Goal: Task Accomplishment & Management: Manage account settings

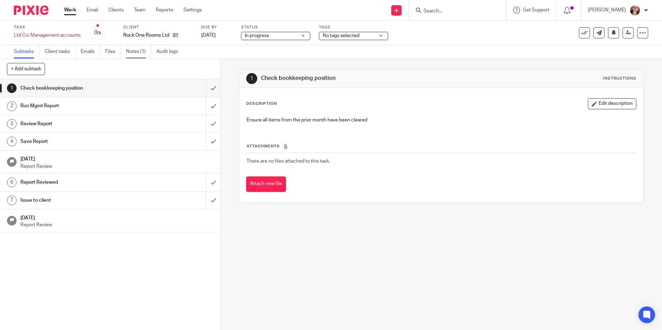
click at [134, 50] on link "Notes (1)" at bounding box center [138, 52] width 25 height 14
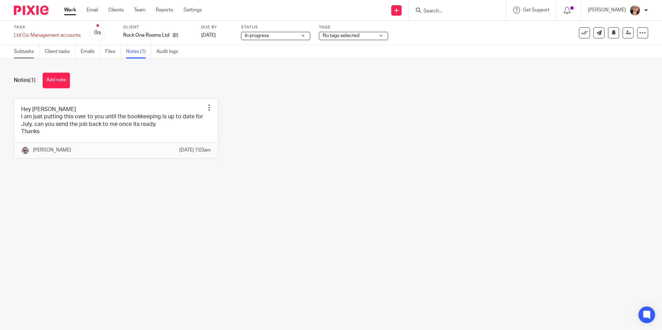
click at [19, 48] on link "Subtasks" at bounding box center [27, 52] width 26 height 14
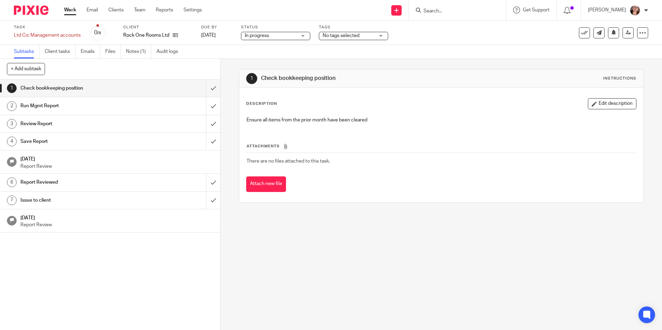
click at [70, 13] on link "Work" at bounding box center [70, 10] width 12 height 7
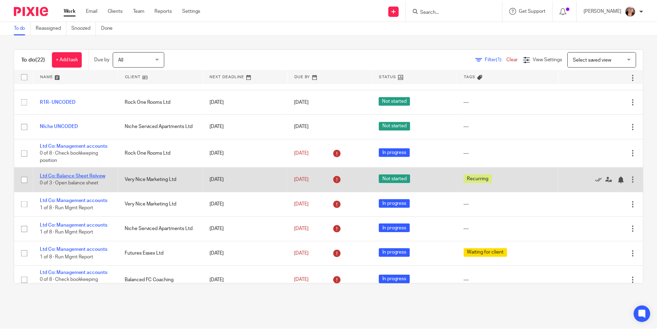
scroll to position [35, 0]
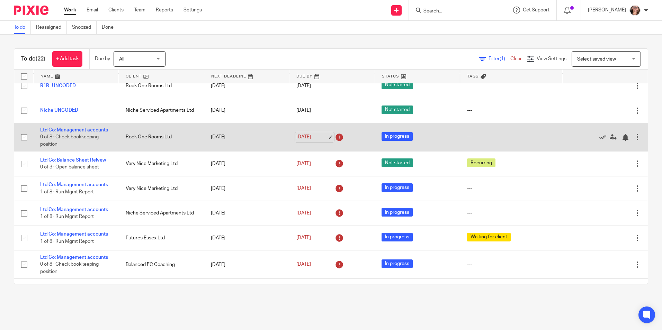
click at [308, 138] on link "[DATE]" at bounding box center [311, 137] width 31 height 7
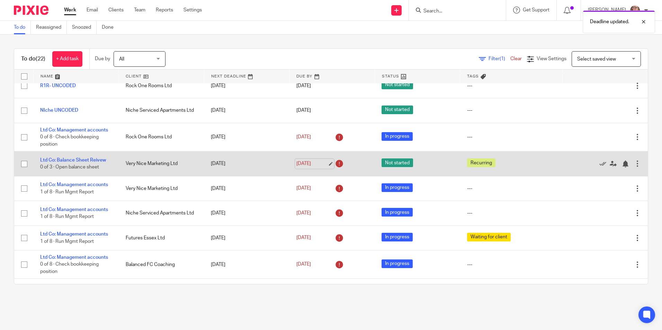
click at [307, 166] on link "[DATE]" at bounding box center [311, 163] width 31 height 7
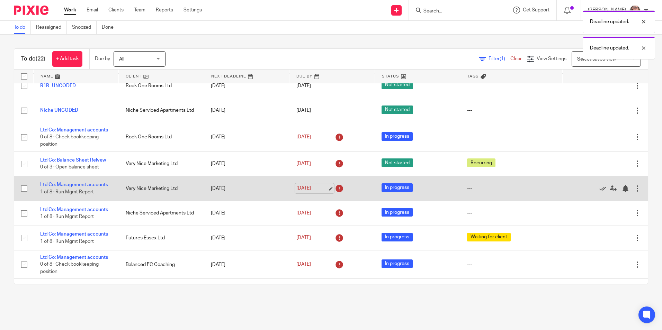
click at [302, 189] on link "[DATE]" at bounding box center [311, 188] width 31 height 7
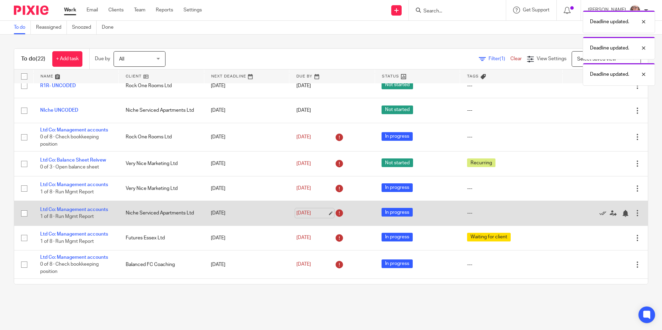
click at [296, 210] on link "[DATE]" at bounding box center [311, 213] width 31 height 7
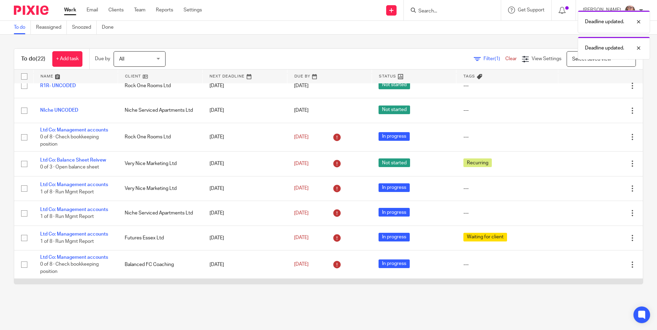
scroll to position [0, 0]
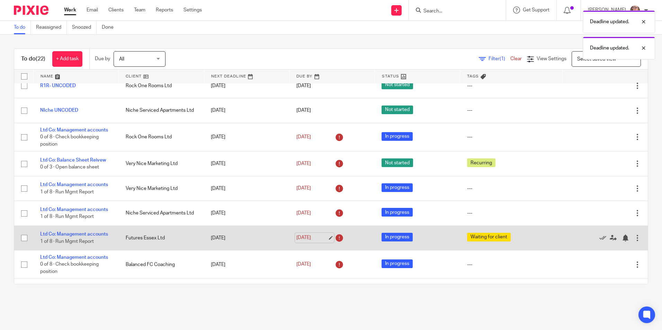
click at [303, 235] on link "[DATE]" at bounding box center [311, 237] width 31 height 7
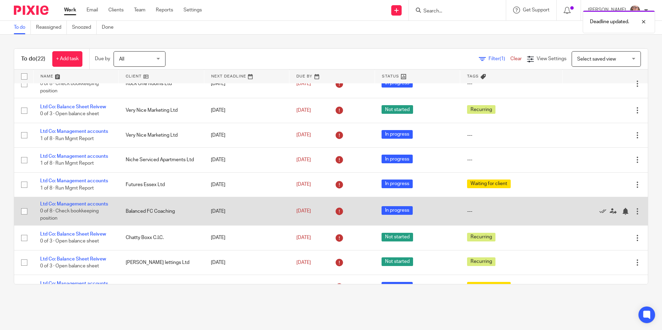
scroll to position [104, 0]
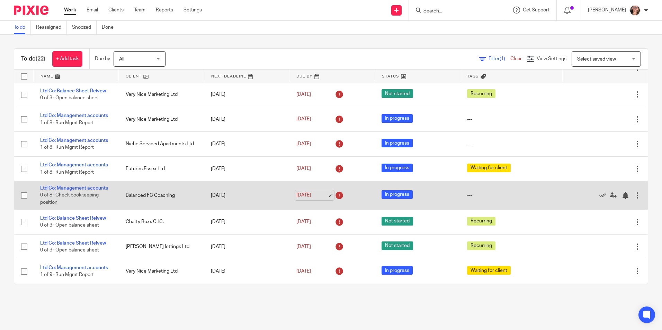
click at [301, 194] on link "[DATE]" at bounding box center [311, 195] width 31 height 7
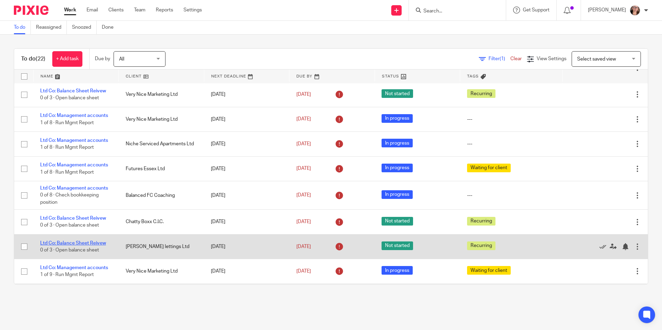
click at [82, 244] on link "Ltd Co: Balance Sheet Reivew" at bounding box center [73, 243] width 66 height 5
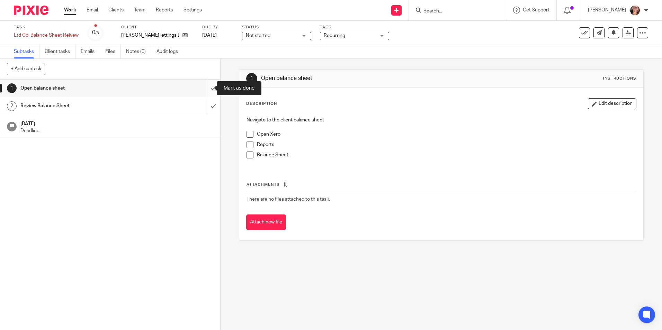
click at [202, 90] on input "submit" at bounding box center [110, 88] width 220 height 17
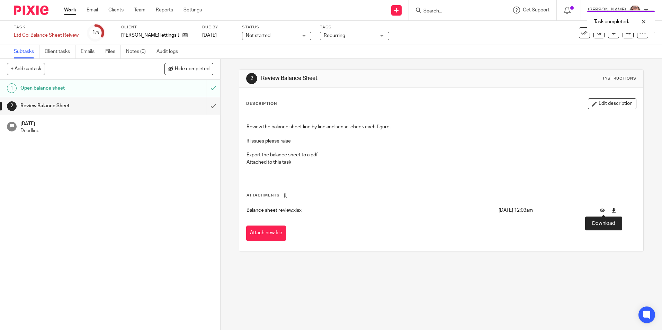
click at [611, 209] on icon at bounding box center [613, 210] width 5 height 5
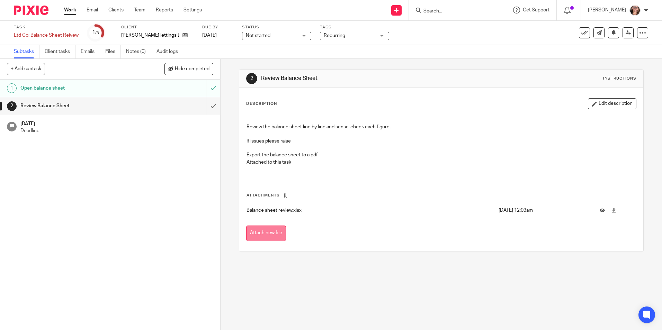
click at [259, 236] on button "Attach new file" at bounding box center [266, 234] width 40 height 16
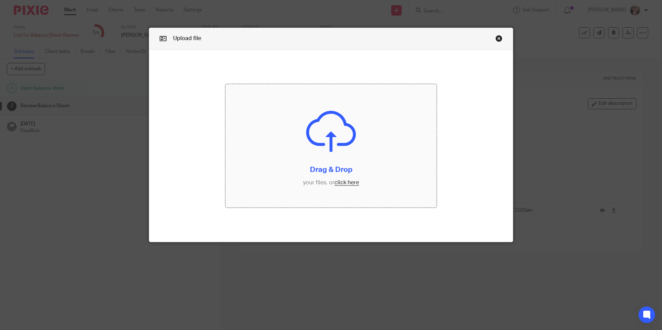
click at [337, 184] on input "file" at bounding box center [330, 146] width 211 height 124
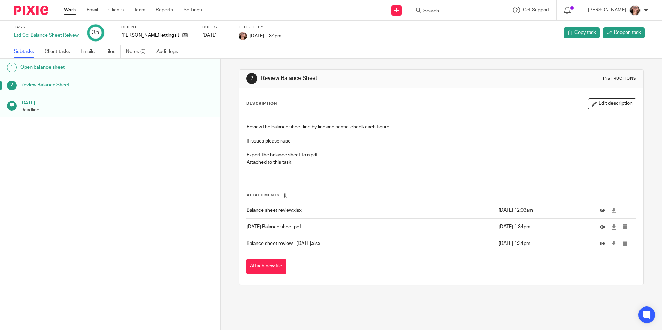
click at [68, 10] on link "Work" at bounding box center [70, 10] width 12 height 7
